Goal: Task Accomplishment & Management: Manage account settings

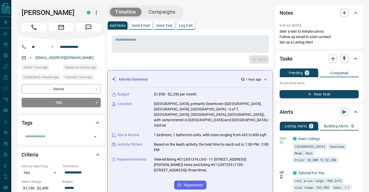
click at [267, 79] on icon at bounding box center [265, 79] width 6 height 6
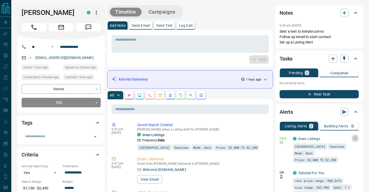
click at [357, 139] on icon "button" at bounding box center [355, 138] width 5 height 5
click at [348, 148] on li "Send" at bounding box center [347, 148] width 23 height 8
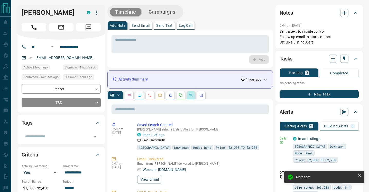
click at [193, 96] on button "button" at bounding box center [191, 95] width 8 height 8
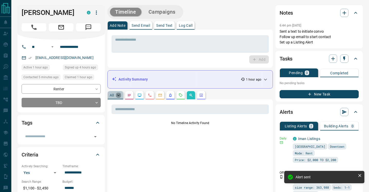
click at [121, 96] on icon "button" at bounding box center [118, 94] width 5 height 5
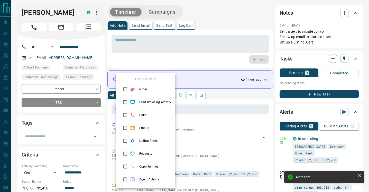
click at [235, 93] on div at bounding box center [184, 96] width 369 height 192
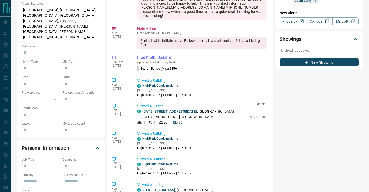
scroll to position [78, 0]
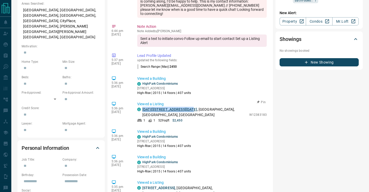
copy link "[DATE][STREET_ADDRESS][DATE]"
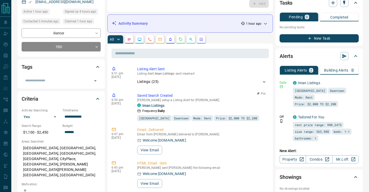
scroll to position [0, 0]
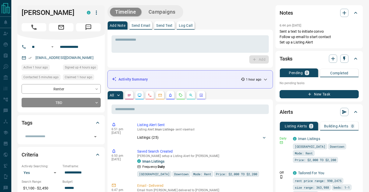
click at [204, 81] on div "Activity Summary 1 hour ago" at bounding box center [187, 79] width 151 height 5
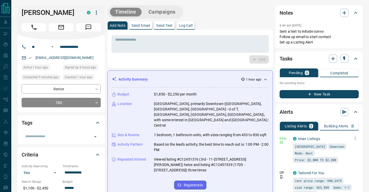
scroll to position [15, 0]
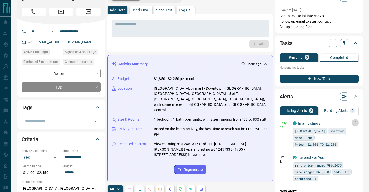
click at [357, 122] on icon "button" at bounding box center [355, 122] width 5 height 5
click at [346, 139] on link "Edit" at bounding box center [345, 140] width 11 height 5
